Goal: Find specific page/section: Find specific page/section

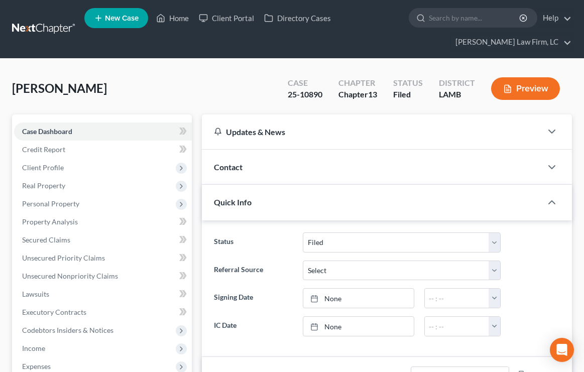
select select "2"
click at [171, 25] on link "Home" at bounding box center [172, 18] width 43 height 18
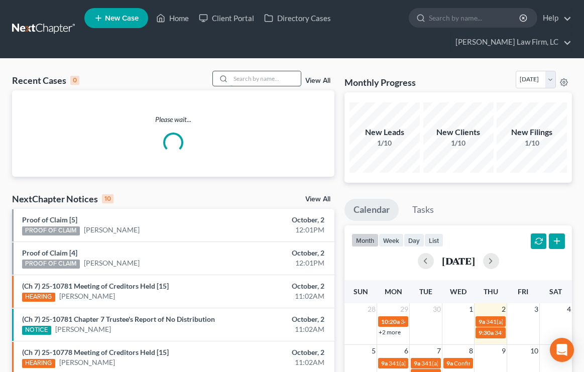
click at [271, 74] on input "search" at bounding box center [265, 78] width 70 height 15
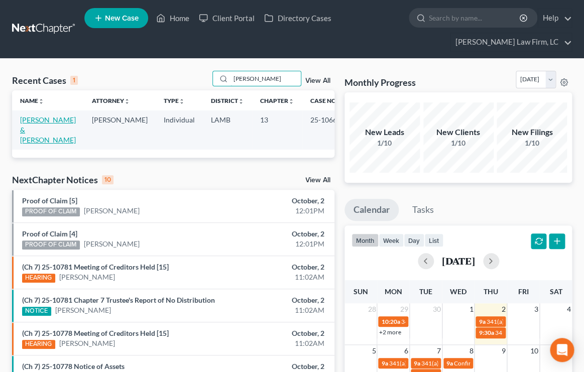
type input "[PERSON_NAME]"
click at [59, 124] on link "[PERSON_NAME] & [PERSON_NAME]" at bounding box center [48, 129] width 56 height 29
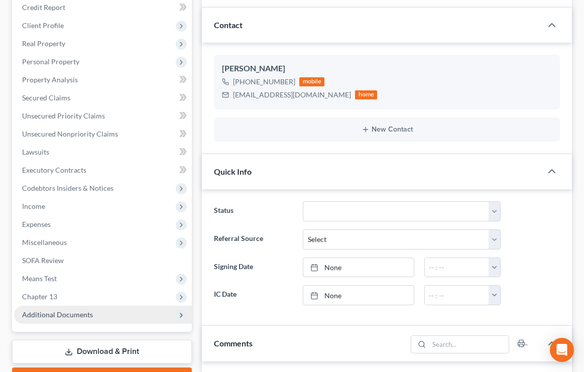
scroll to position [146, 0]
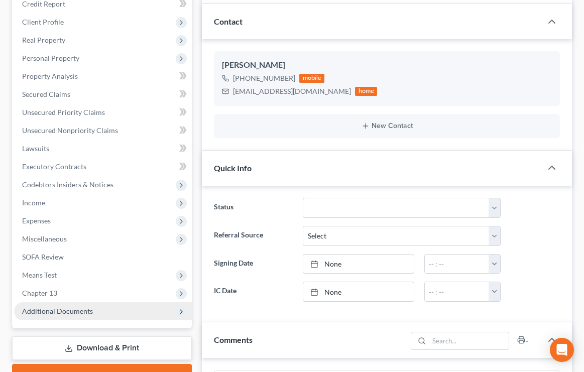
click at [85, 305] on span "Additional Documents" at bounding box center [103, 311] width 178 height 18
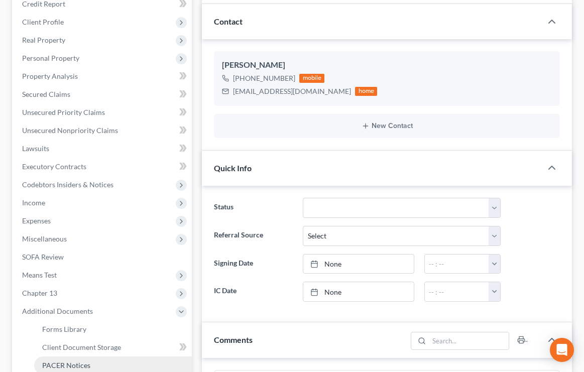
click at [83, 367] on span "PACER Notices" at bounding box center [66, 365] width 48 height 9
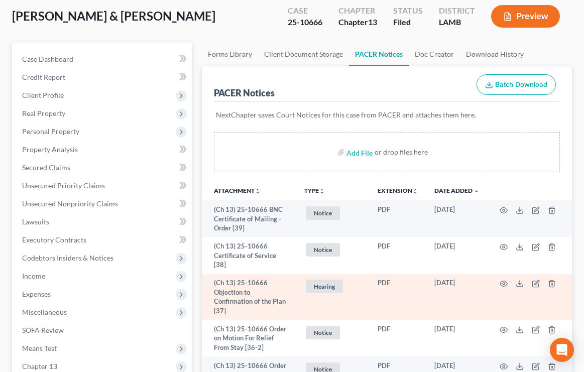
scroll to position [74, 0]
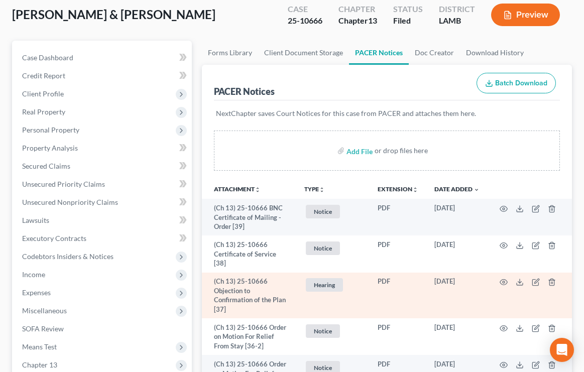
click at [503, 285] on td at bounding box center [529, 296] width 84 height 46
click at [503, 280] on icon "button" at bounding box center [503, 282] width 8 height 8
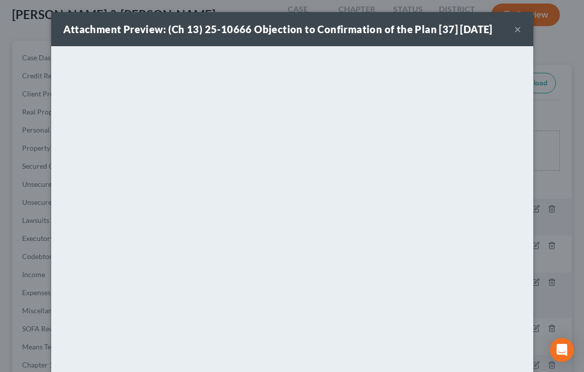
click at [515, 27] on button "×" at bounding box center [517, 29] width 7 height 12
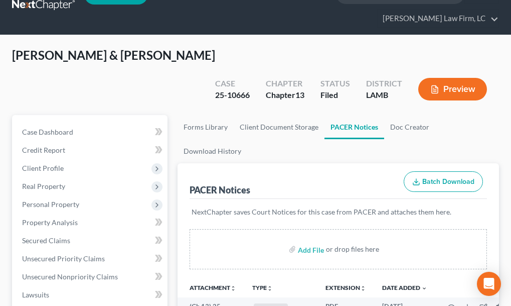
scroll to position [0, 0]
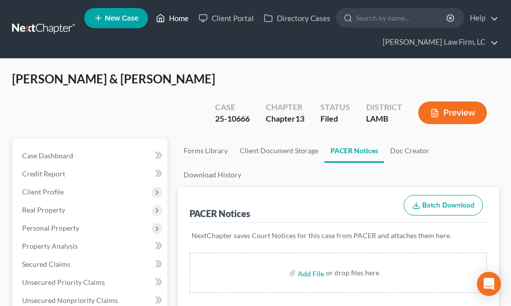
click at [181, 21] on link "Home" at bounding box center [172, 18] width 43 height 18
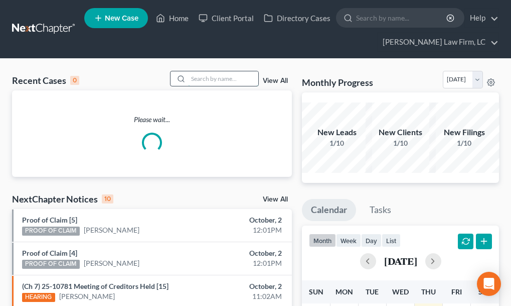
click at [228, 83] on input "search" at bounding box center [223, 78] width 70 height 15
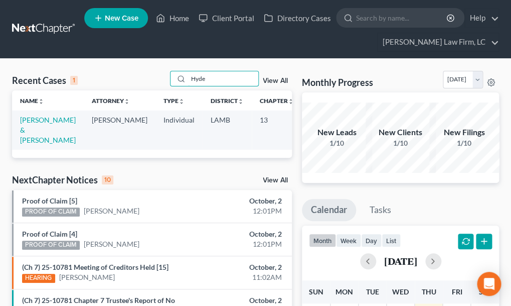
type input "Hyde"
click at [37, 135] on td "[PERSON_NAME] & [PERSON_NAME]" at bounding box center [48, 129] width 72 height 39
click at [38, 132] on link "[PERSON_NAME] & [PERSON_NAME]" at bounding box center [48, 129] width 56 height 29
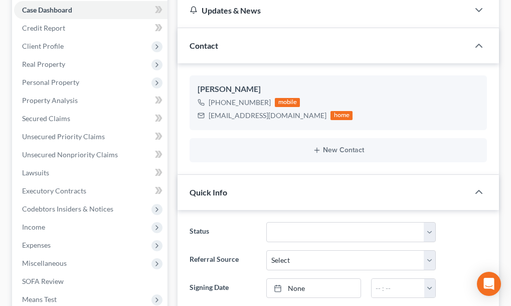
scroll to position [86, 0]
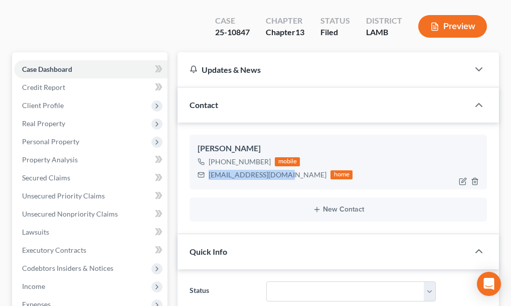
drag, startPoint x: 285, startPoint y: 152, endPoint x: 208, endPoint y: 147, distance: 77.4
click at [208, 168] on div "[EMAIL_ADDRESS][DOMAIN_NAME] home" at bounding box center [275, 174] width 155 height 13
copy div "[EMAIL_ADDRESS][DOMAIN_NAME]"
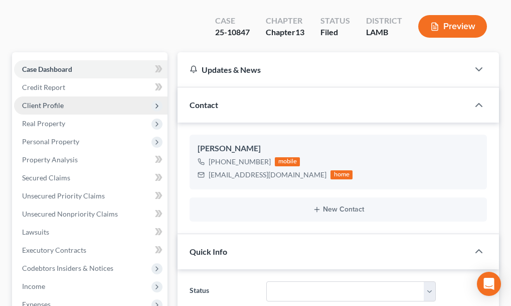
click at [90, 96] on span "Client Profile" at bounding box center [91, 105] width 154 height 18
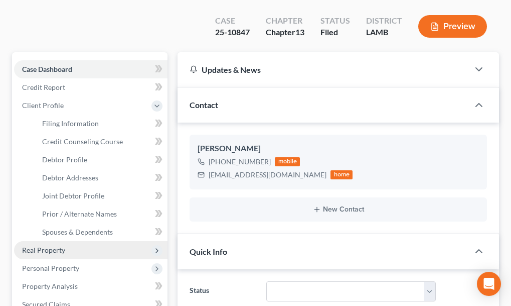
click at [94, 241] on span "Real Property" at bounding box center [91, 250] width 154 height 18
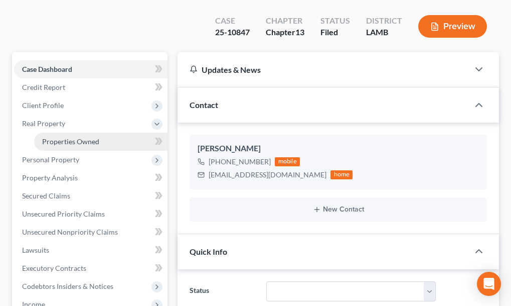
click at [75, 132] on link "Properties Owned" at bounding box center [100, 141] width 133 height 18
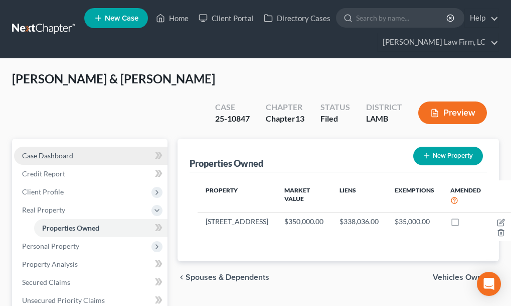
click at [73, 147] on link "Case Dashboard" at bounding box center [91, 156] width 154 height 18
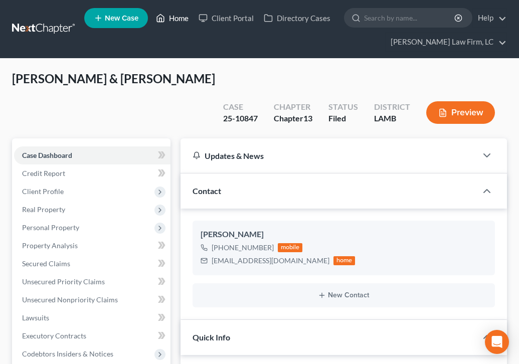
click at [174, 20] on link "Home" at bounding box center [172, 18] width 43 height 18
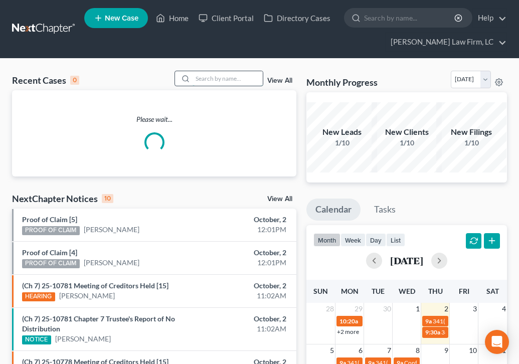
click at [212, 78] on input "search" at bounding box center [228, 78] width 70 height 15
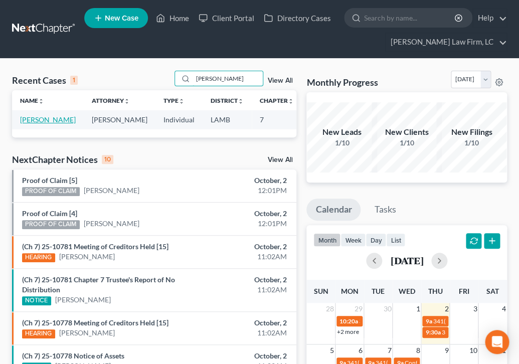
type input "[PERSON_NAME]"
click at [36, 124] on link "[PERSON_NAME]" at bounding box center [48, 119] width 56 height 9
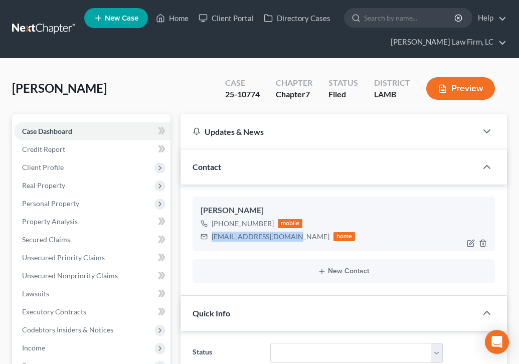
drag, startPoint x: 289, startPoint y: 235, endPoint x: 213, endPoint y: 235, distance: 75.3
click at [213, 238] on div "[EMAIL_ADDRESS][DOMAIN_NAME]" at bounding box center [271, 237] width 118 height 10
copy div "[EMAIL_ADDRESS][DOMAIN_NAME]"
